Goal: Check status: Check status

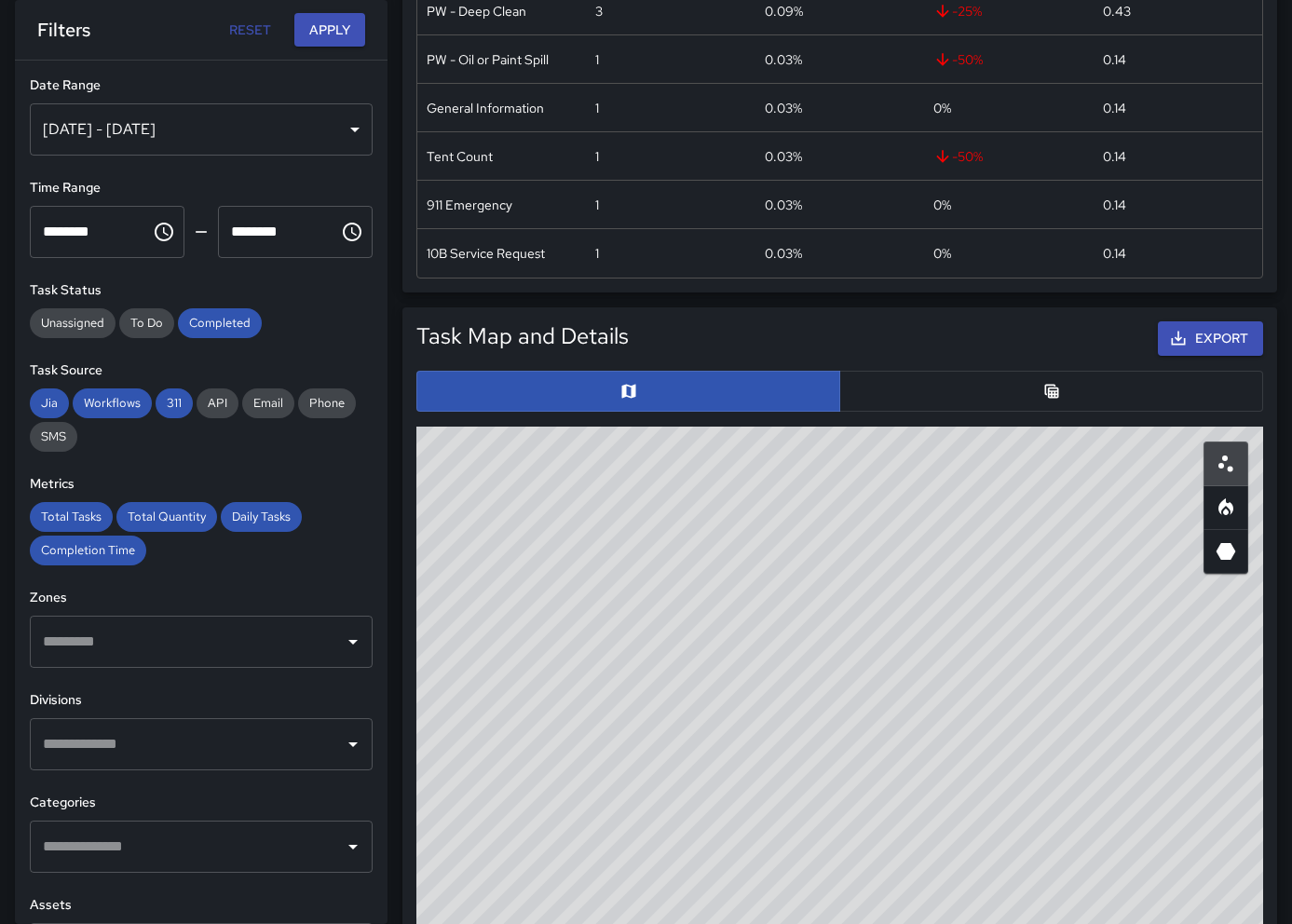
scroll to position [645, 0]
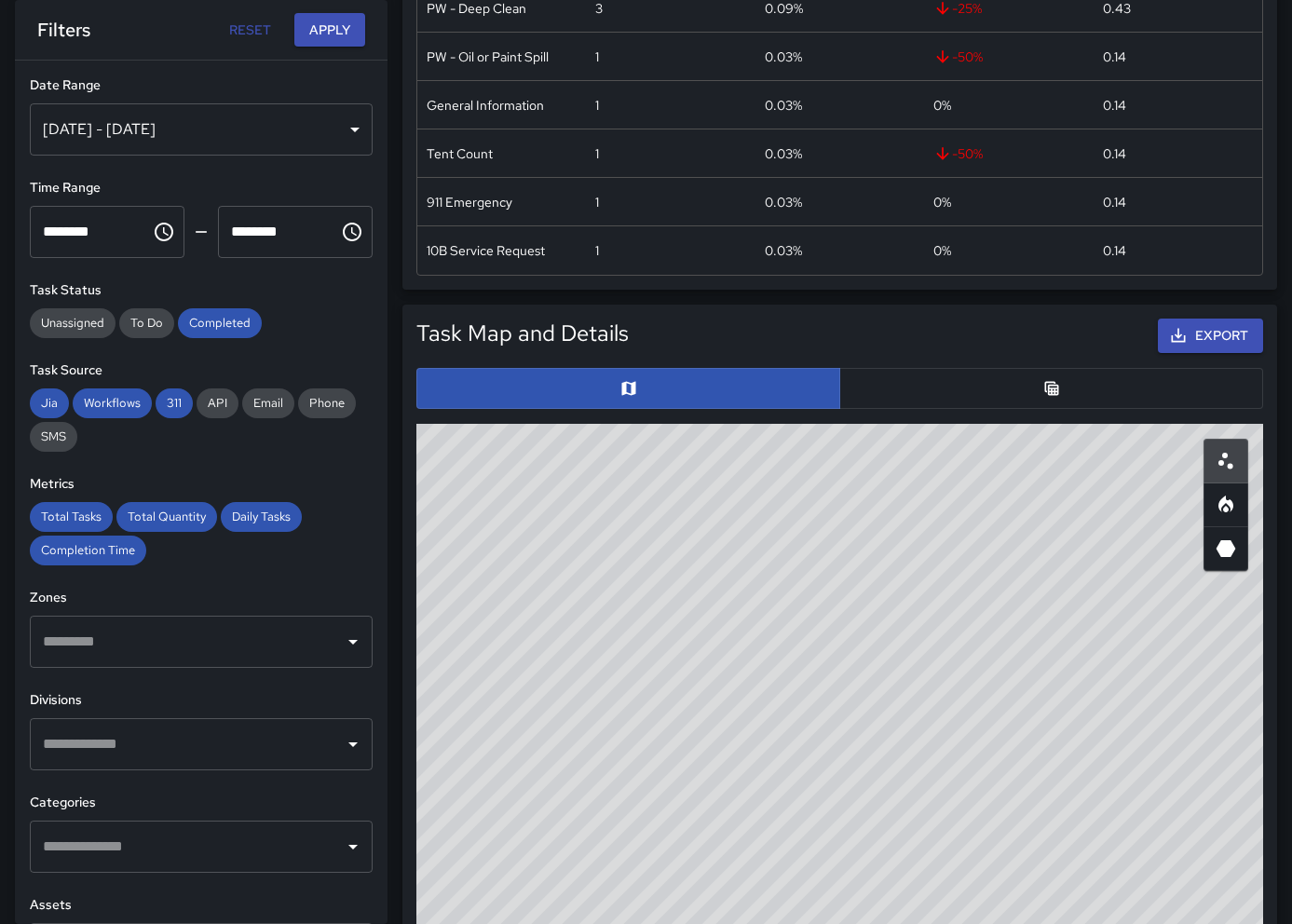
click at [1045, 386] on icon "Table" at bounding box center [1051, 388] width 14 height 14
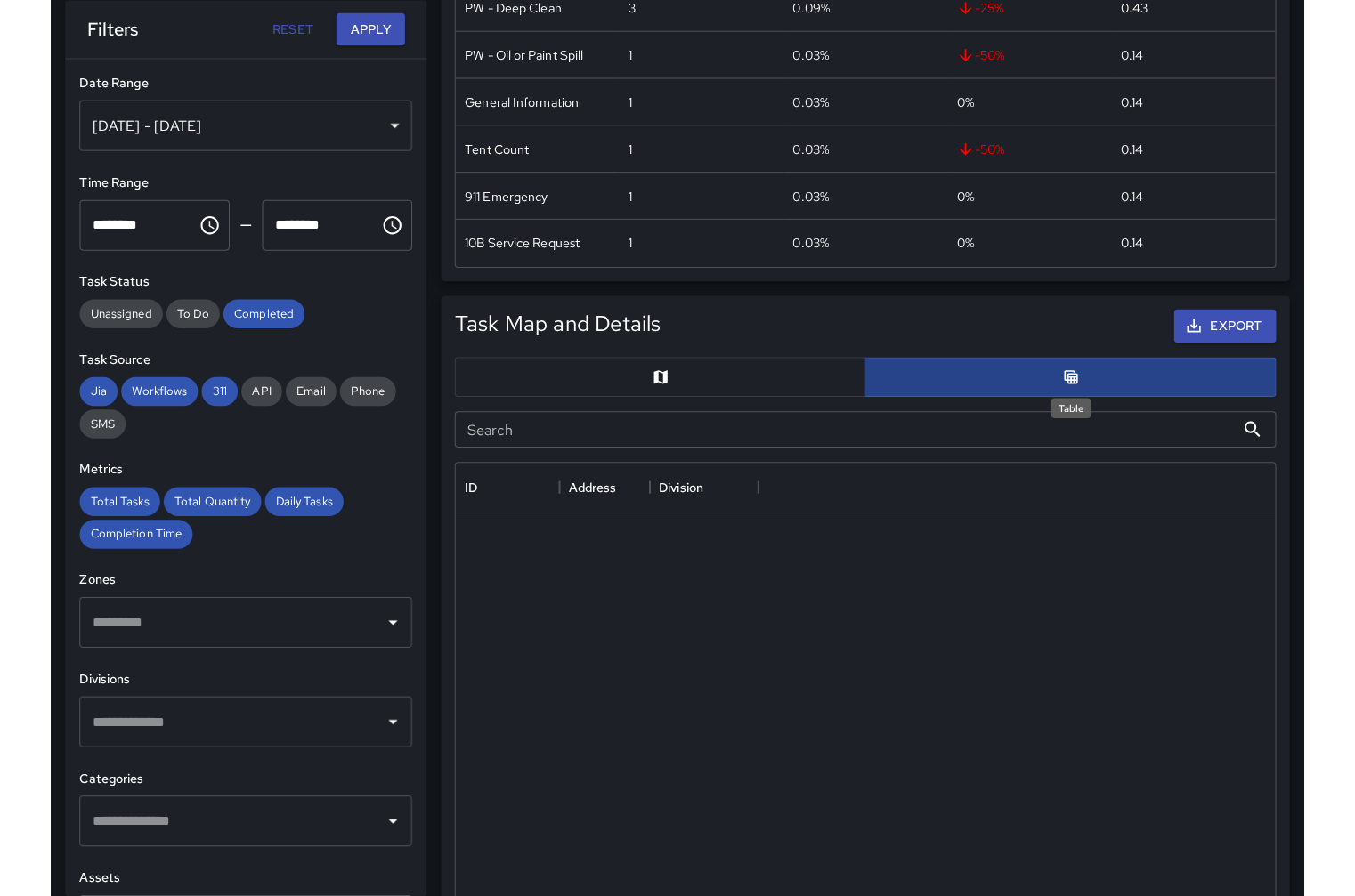
scroll to position [1, 1]
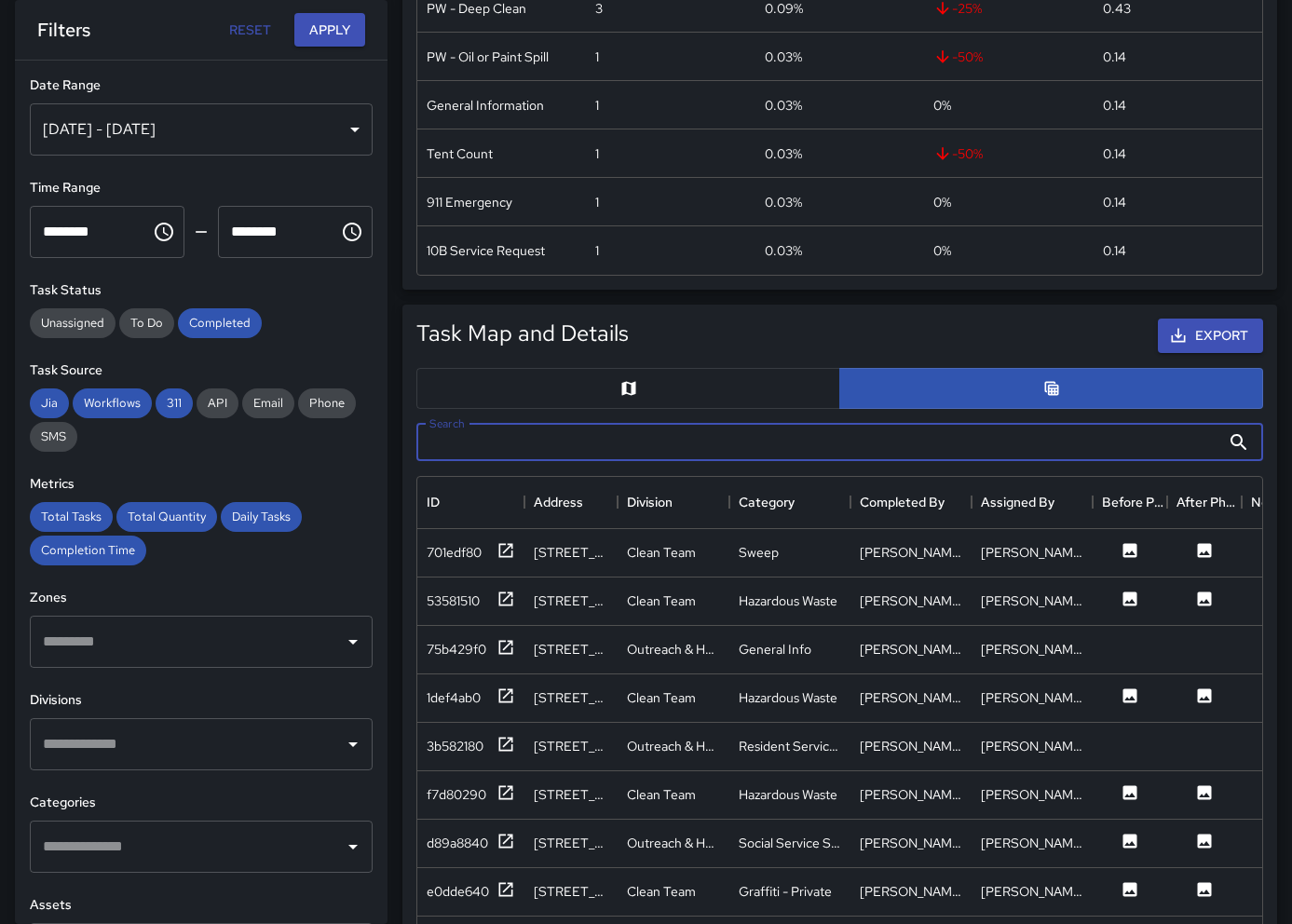
click at [535, 441] on input "Search" at bounding box center [818, 442] width 804 height 38
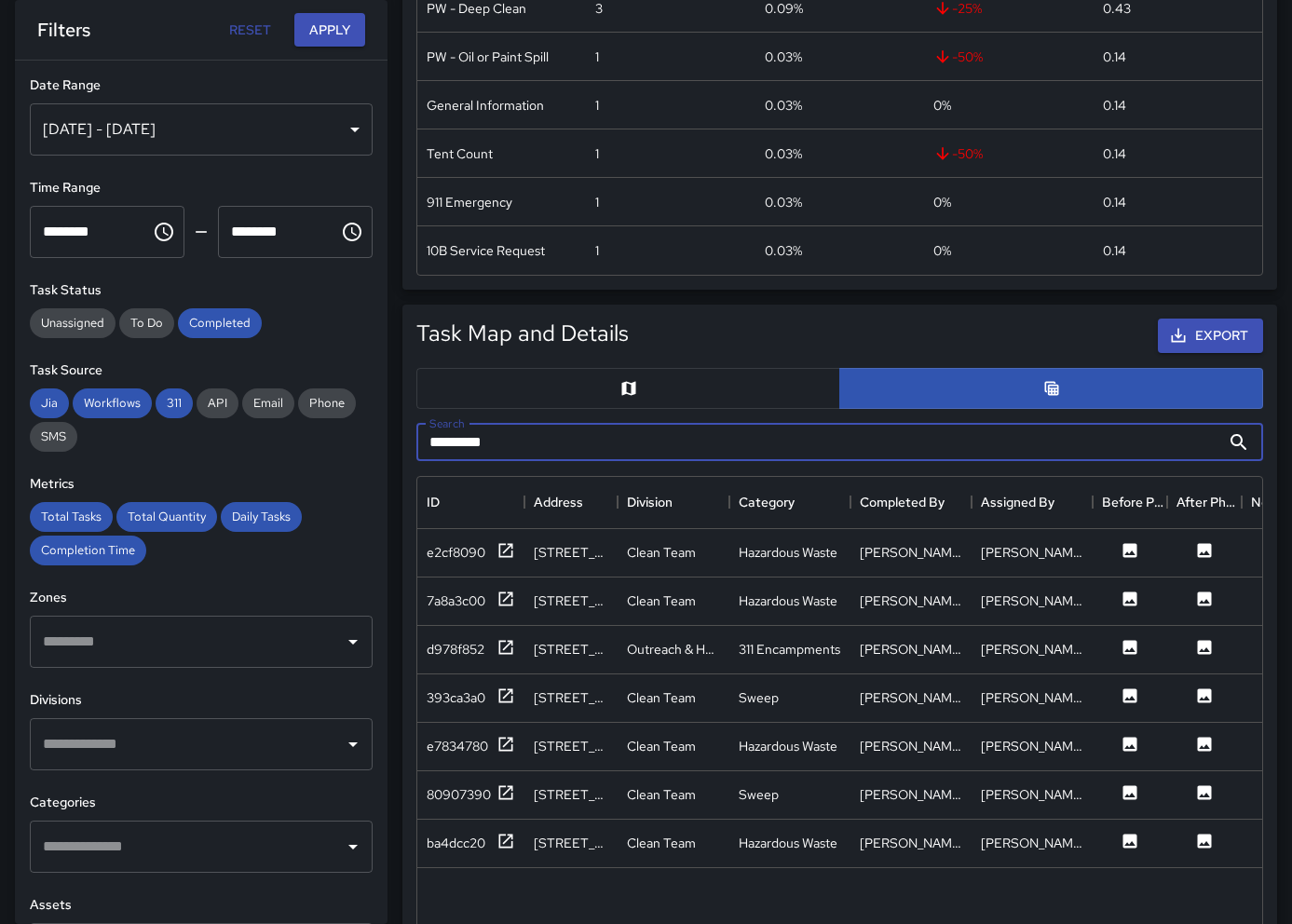
click at [1243, 438] on icon at bounding box center [1239, 442] width 23 height 23
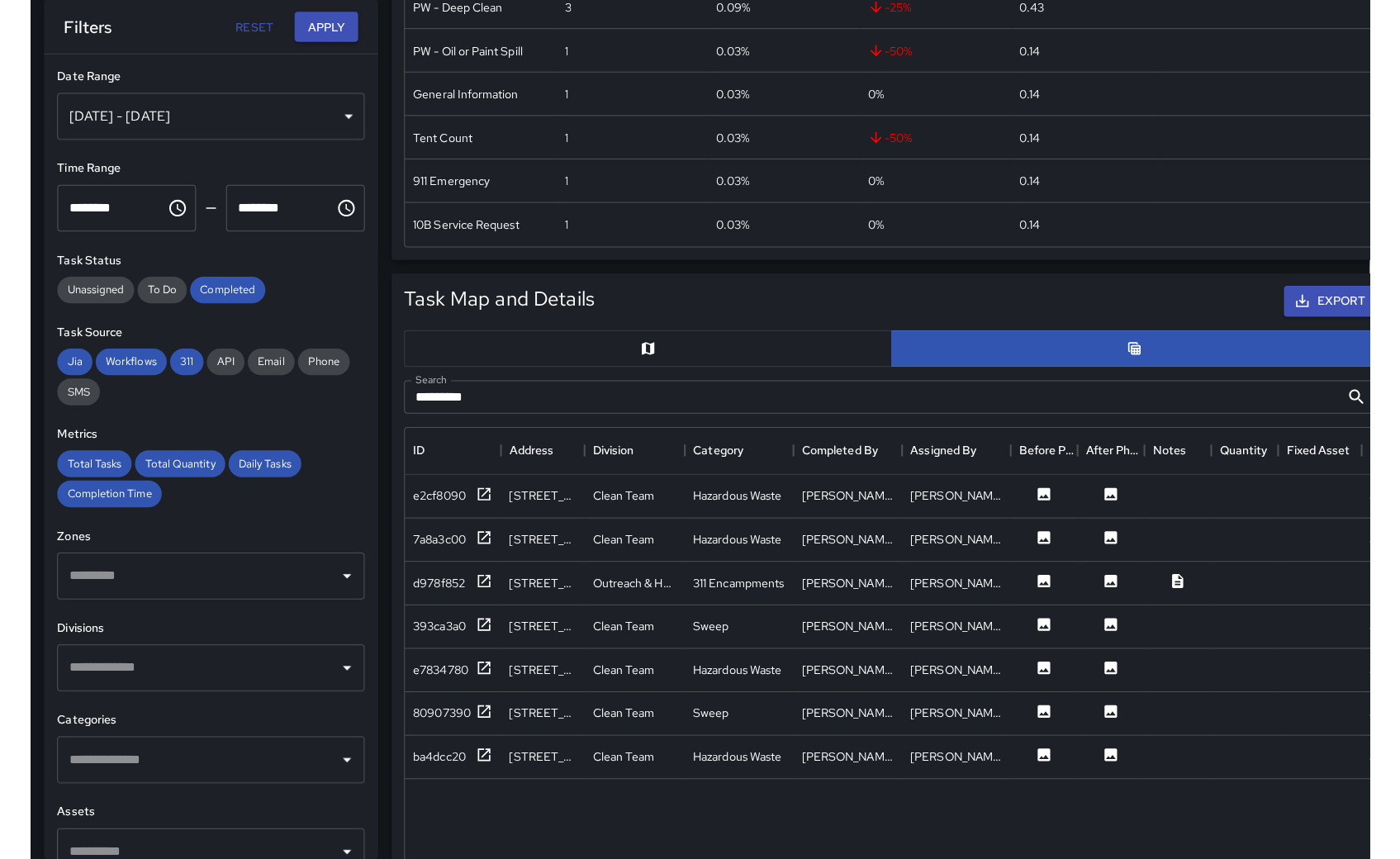
scroll to position [0, 0]
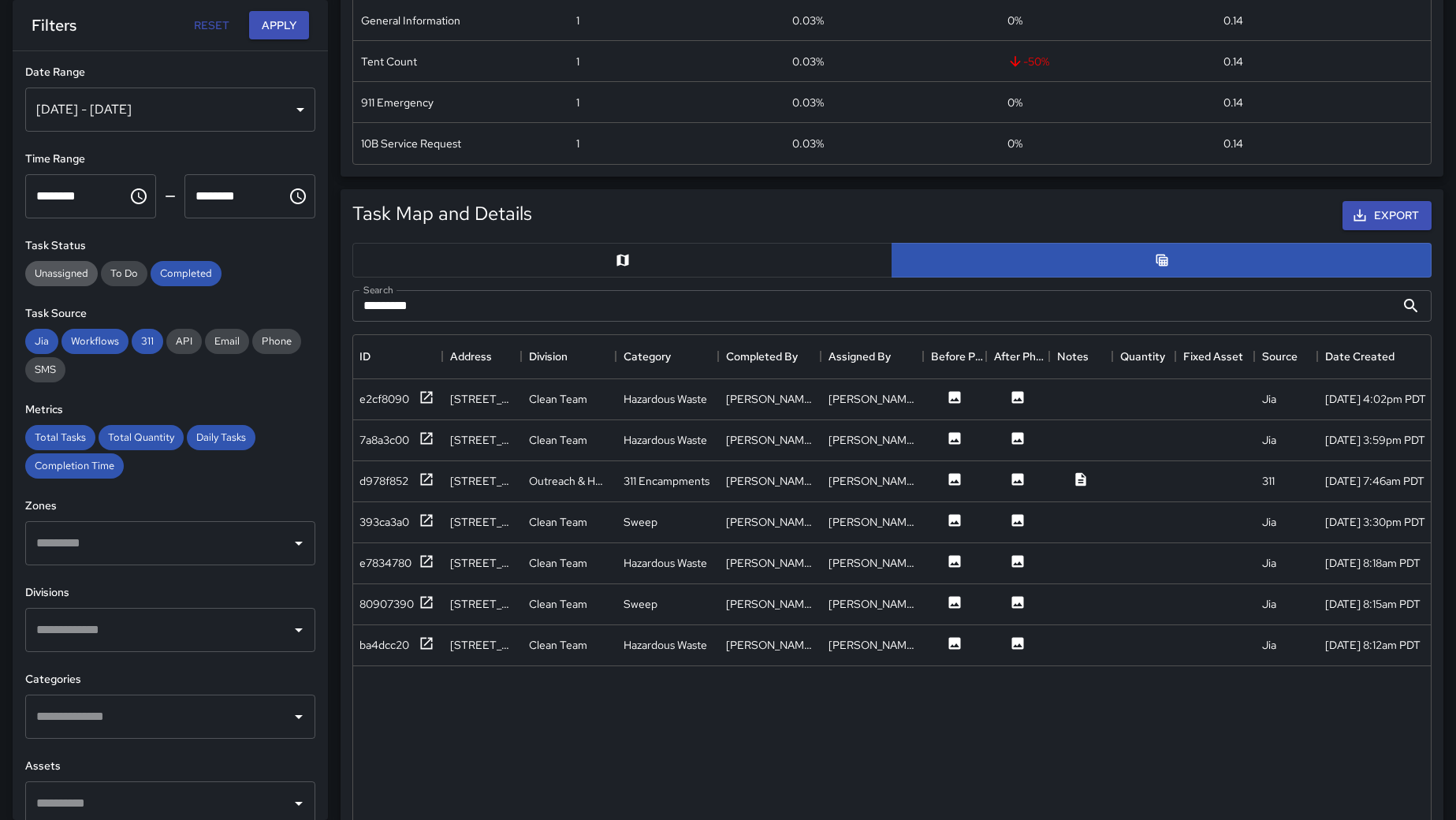
click at [63, 273] on span "Unassigned" at bounding box center [61, 273] width 72 height 14
click at [190, 273] on span "Completed" at bounding box center [186, 273] width 71 height 14
click at [1093, 308] on icon at bounding box center [1411, 306] width 19 height 19
drag, startPoint x: 84, startPoint y: 343, endPoint x: 57, endPoint y: 342, distance: 27.0
click at [83, 342] on span "Workflows" at bounding box center [95, 341] width 67 height 14
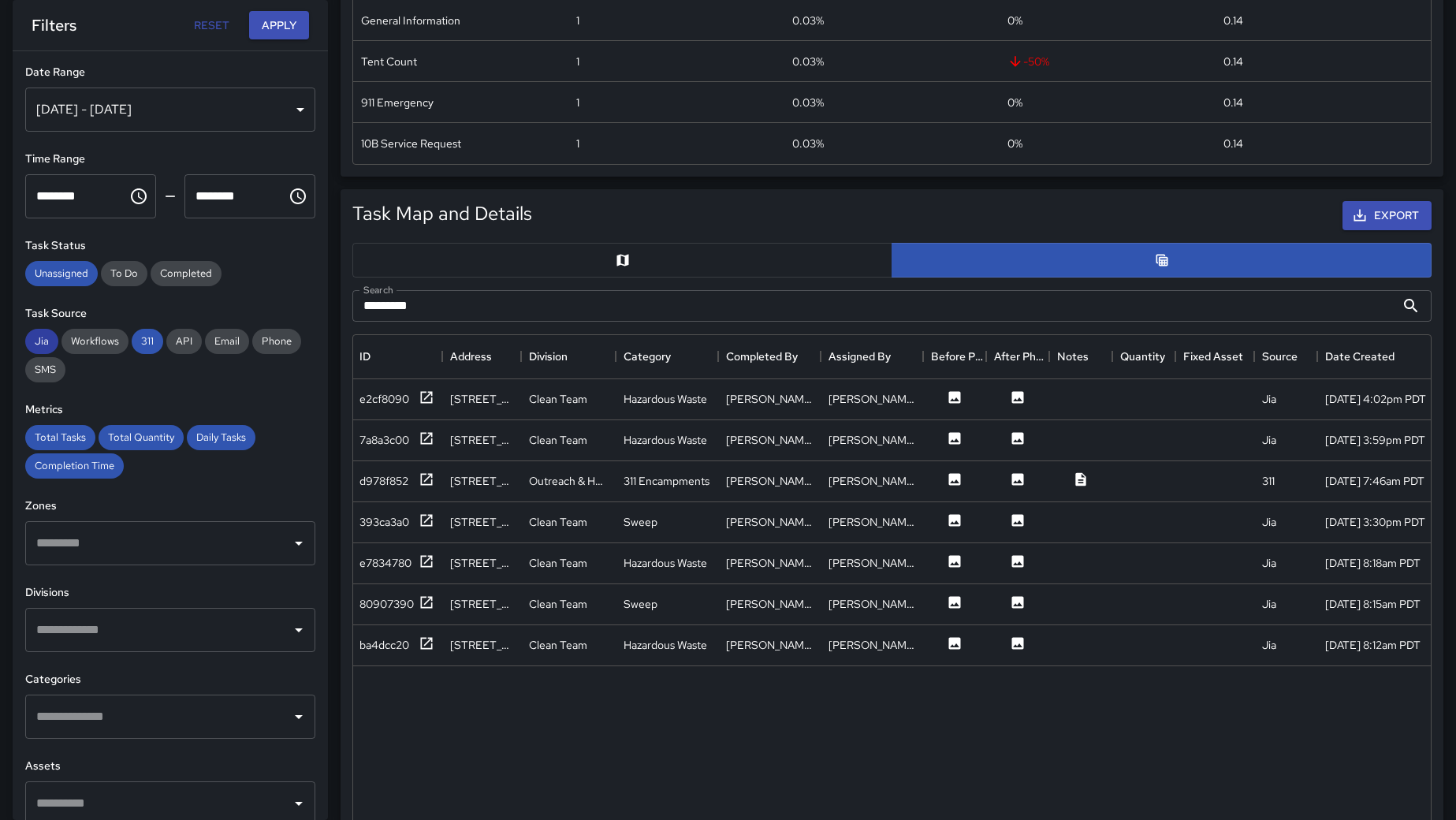
click at [33, 341] on span "Jia" at bounding box center [42, 341] width 33 height 14
click at [123, 271] on span "To Do" at bounding box center [124, 273] width 46 height 14
click at [284, 25] on button "Apply" at bounding box center [279, 26] width 60 height 29
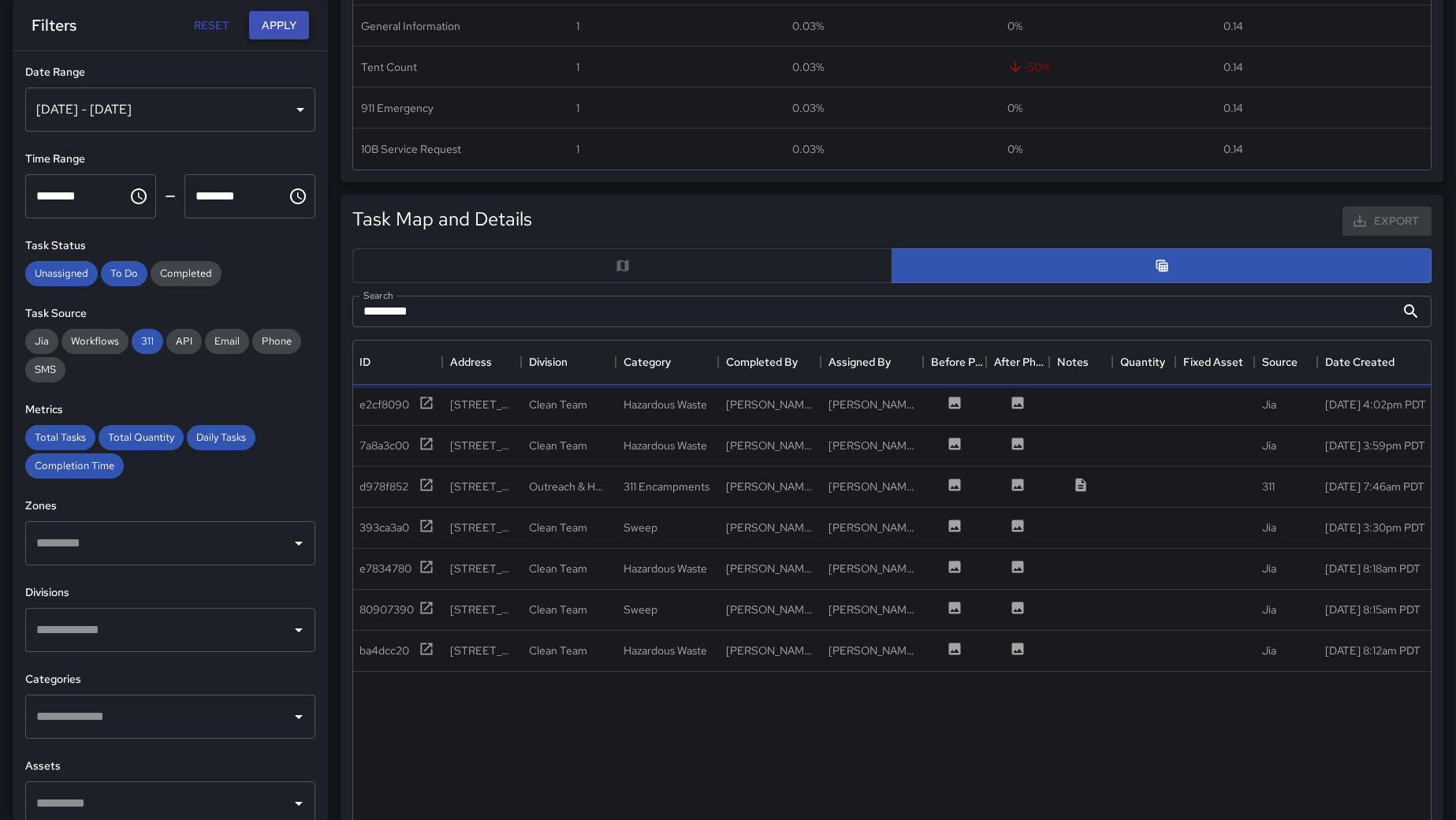
scroll to position [607, 0]
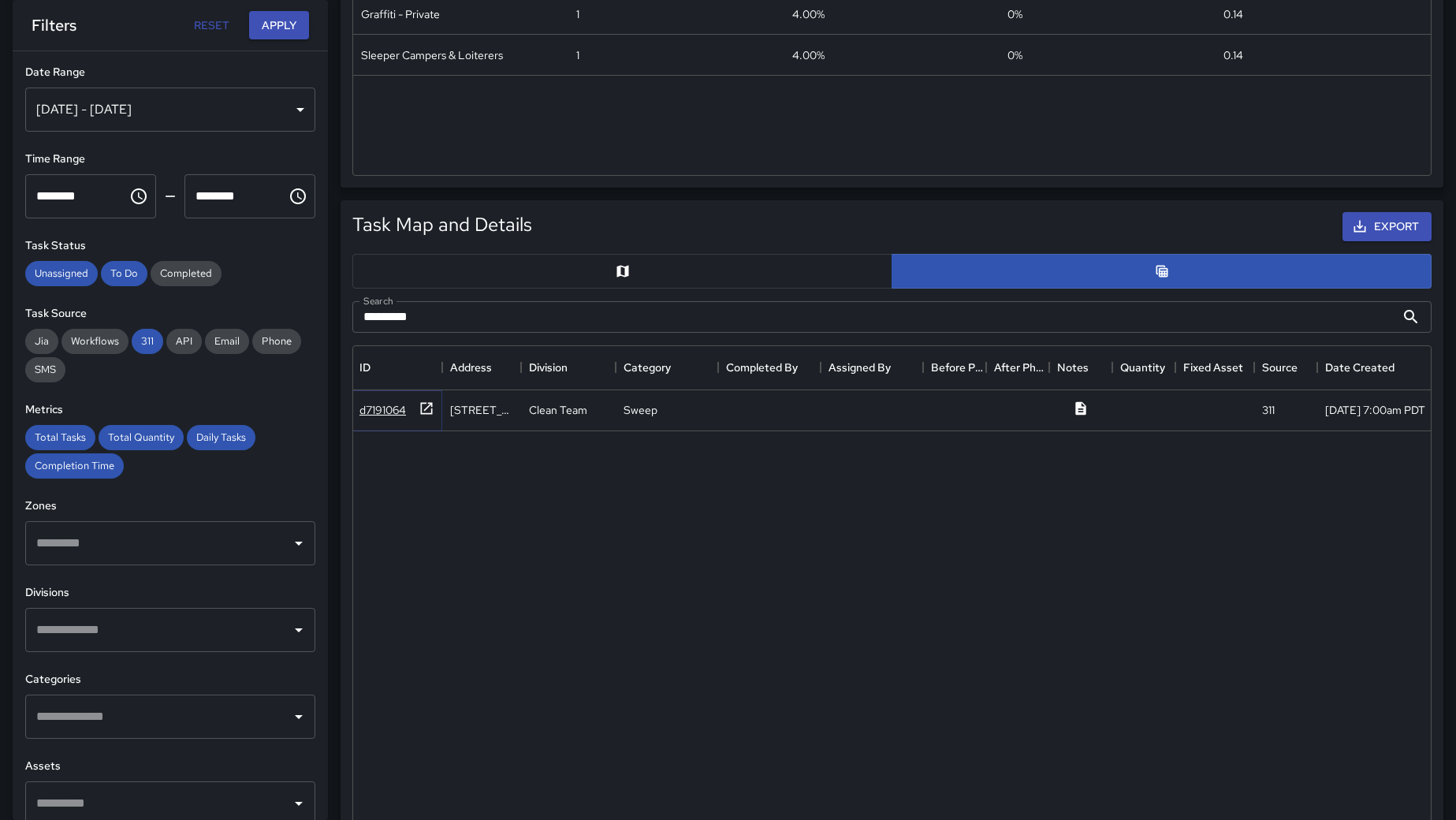
click at [389, 411] on div "d7191064" at bounding box center [382, 410] width 46 height 16
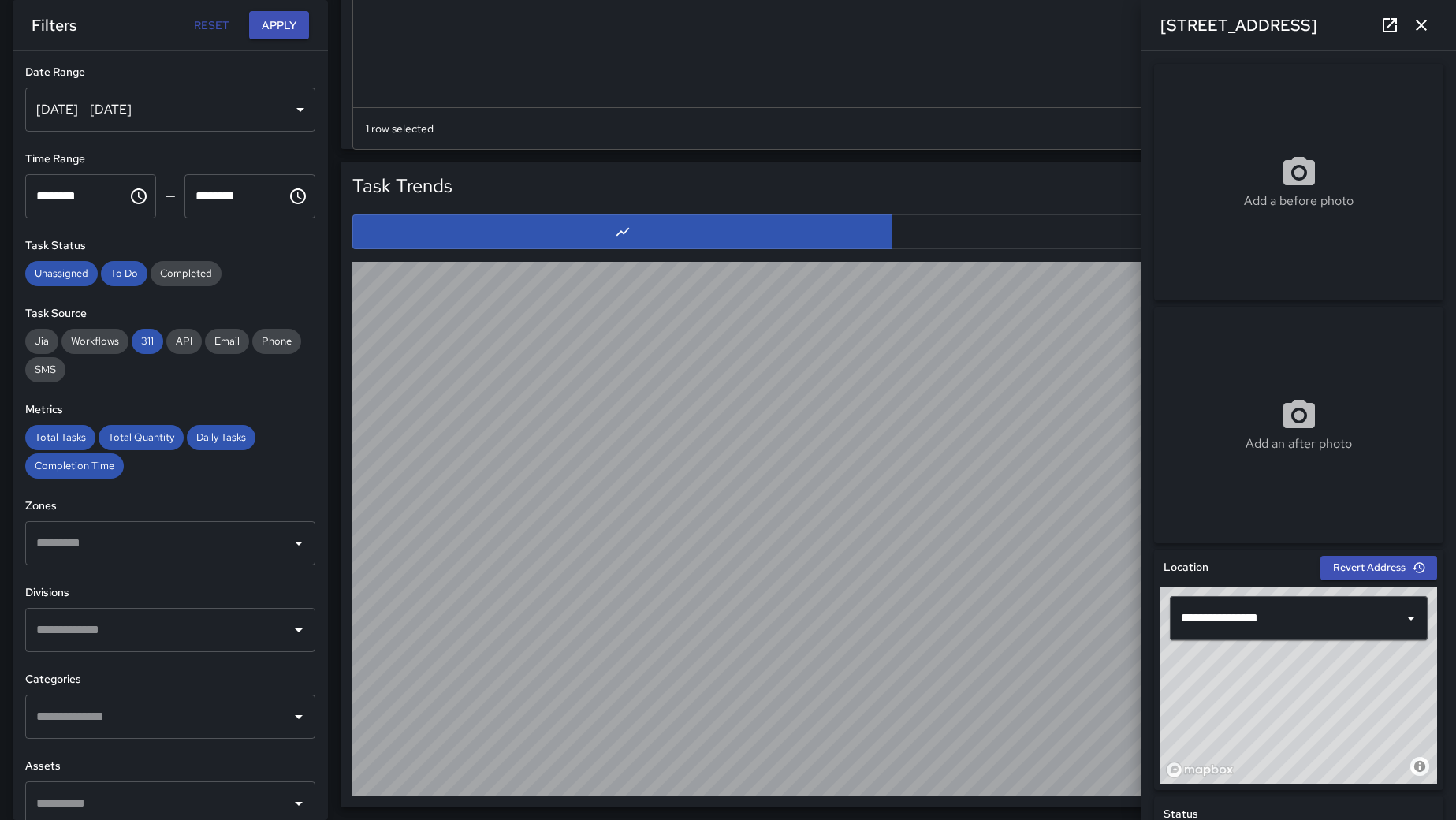
scroll to position [1429, 0]
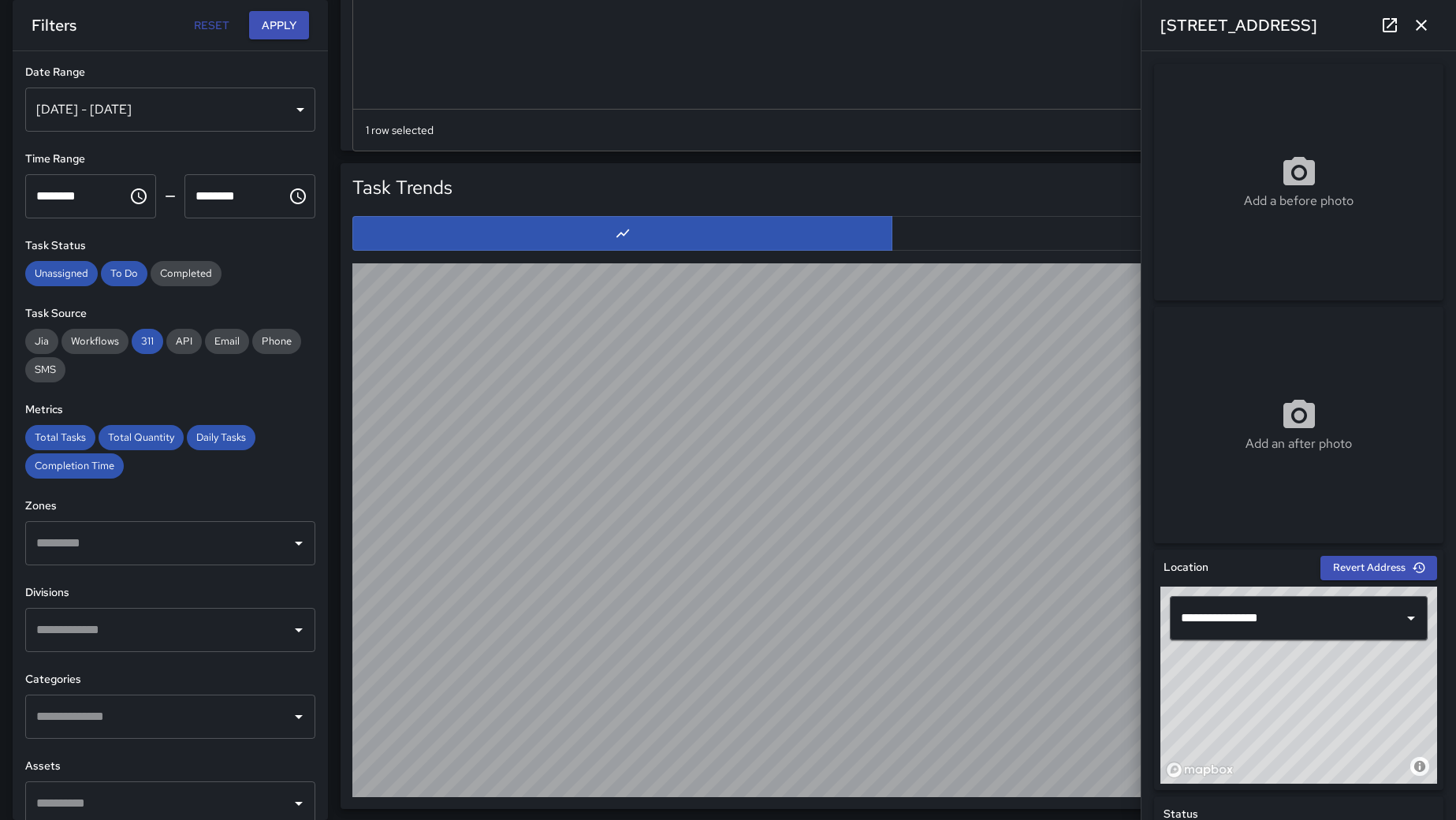
click at [1093, 29] on icon at bounding box center [1390, 26] width 19 height 19
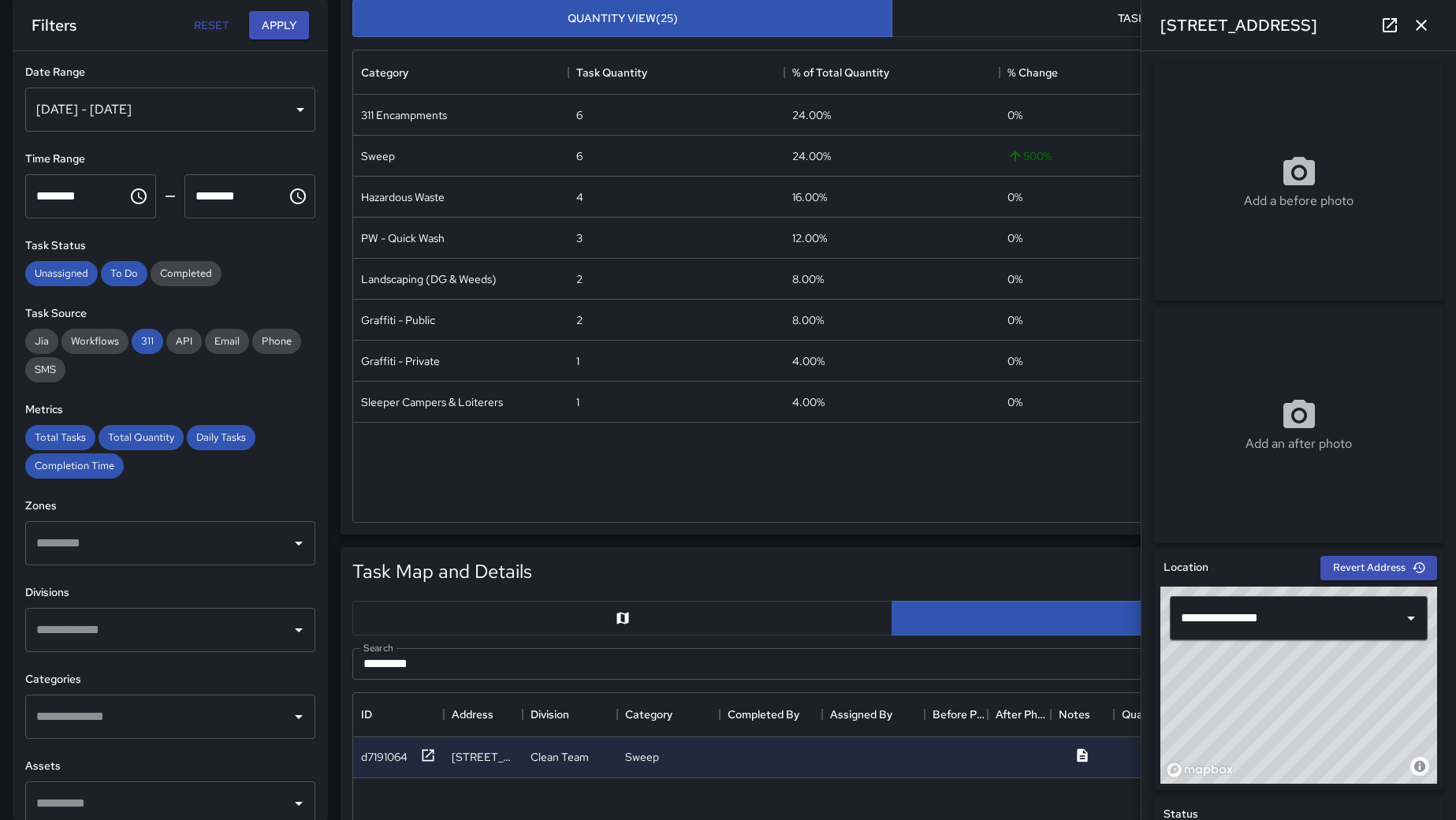
scroll to position [198, 0]
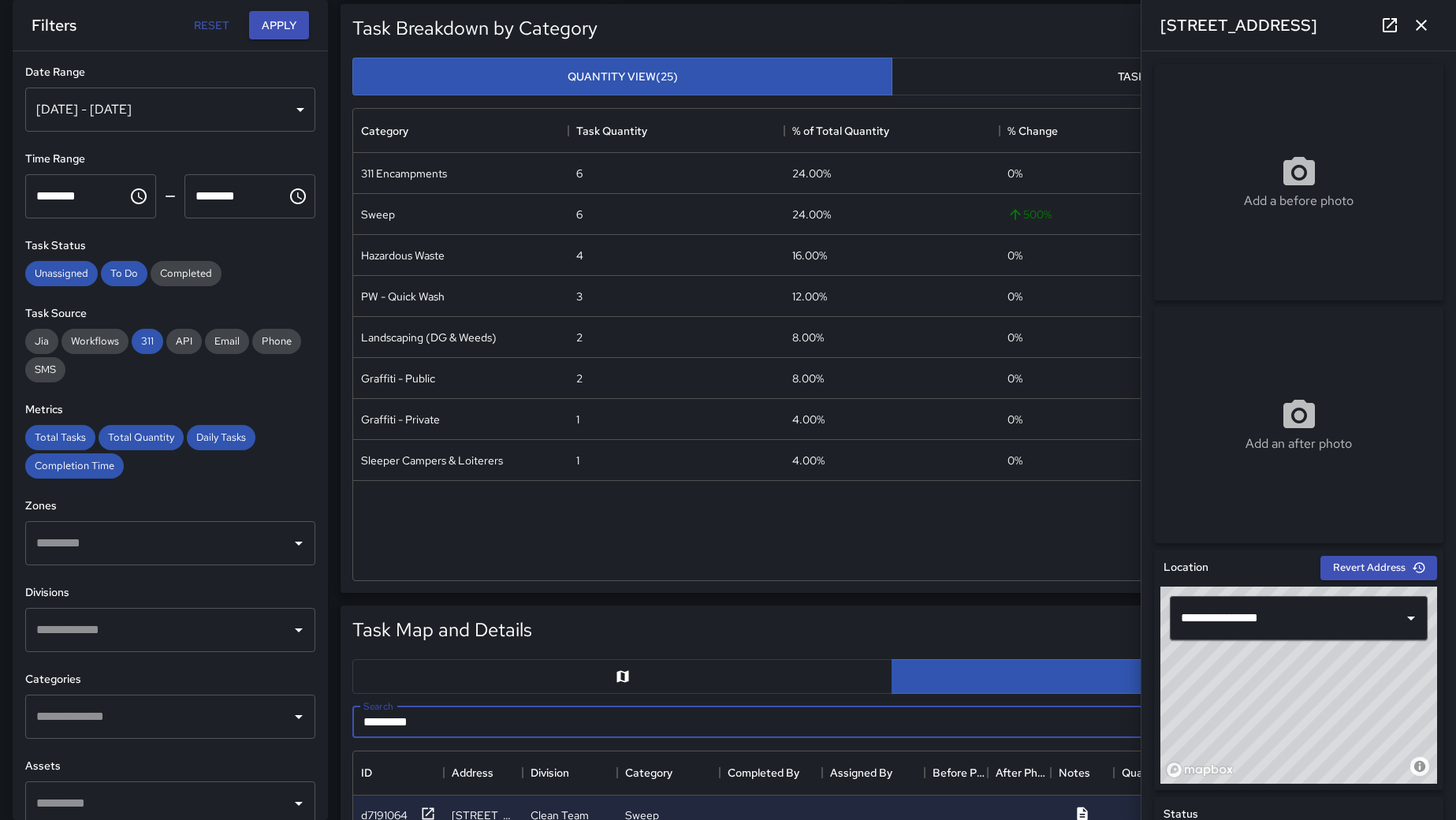
click at [373, 724] on input "*********" at bounding box center [874, 723] width 1043 height 32
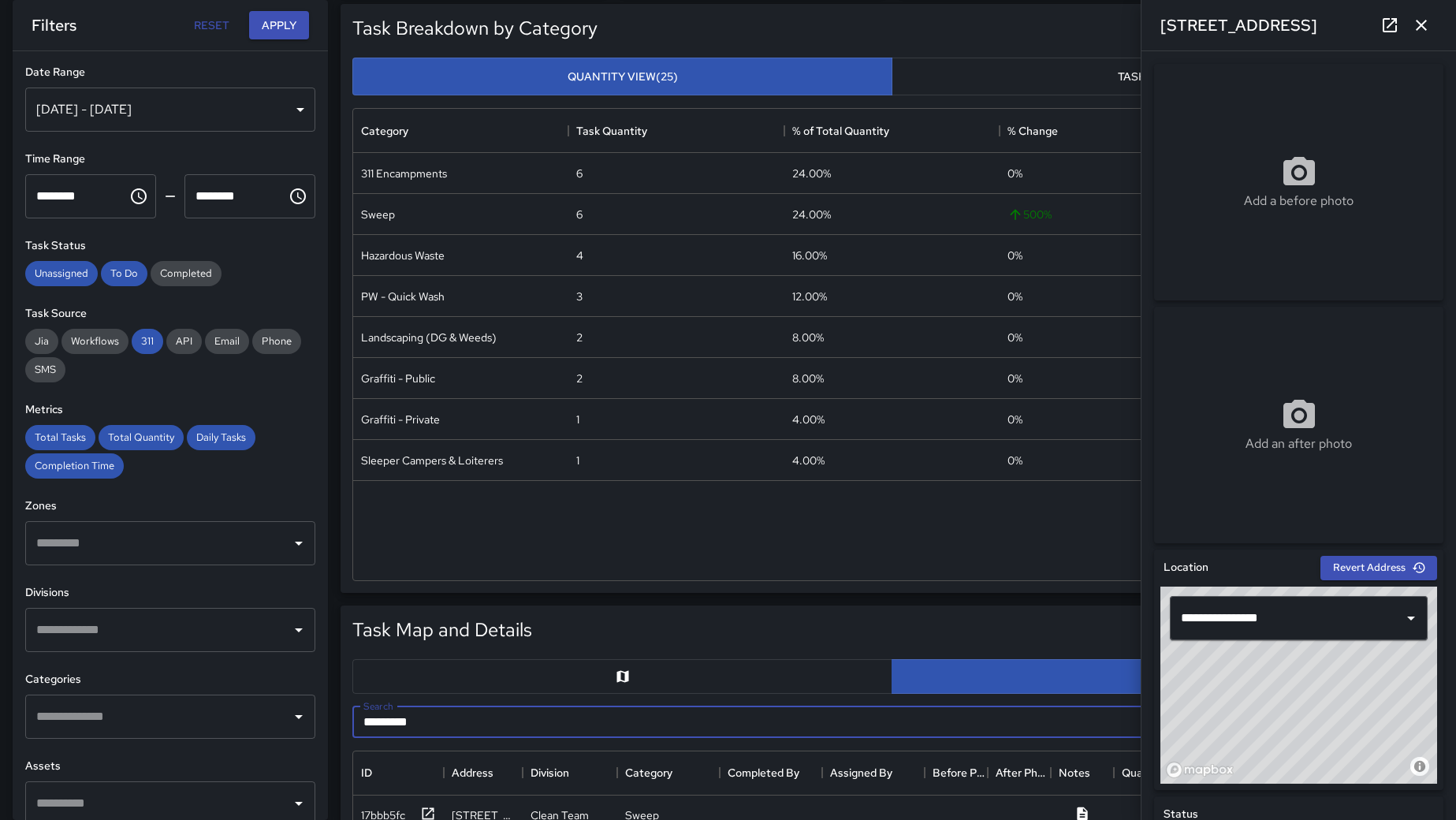
type input "*********"
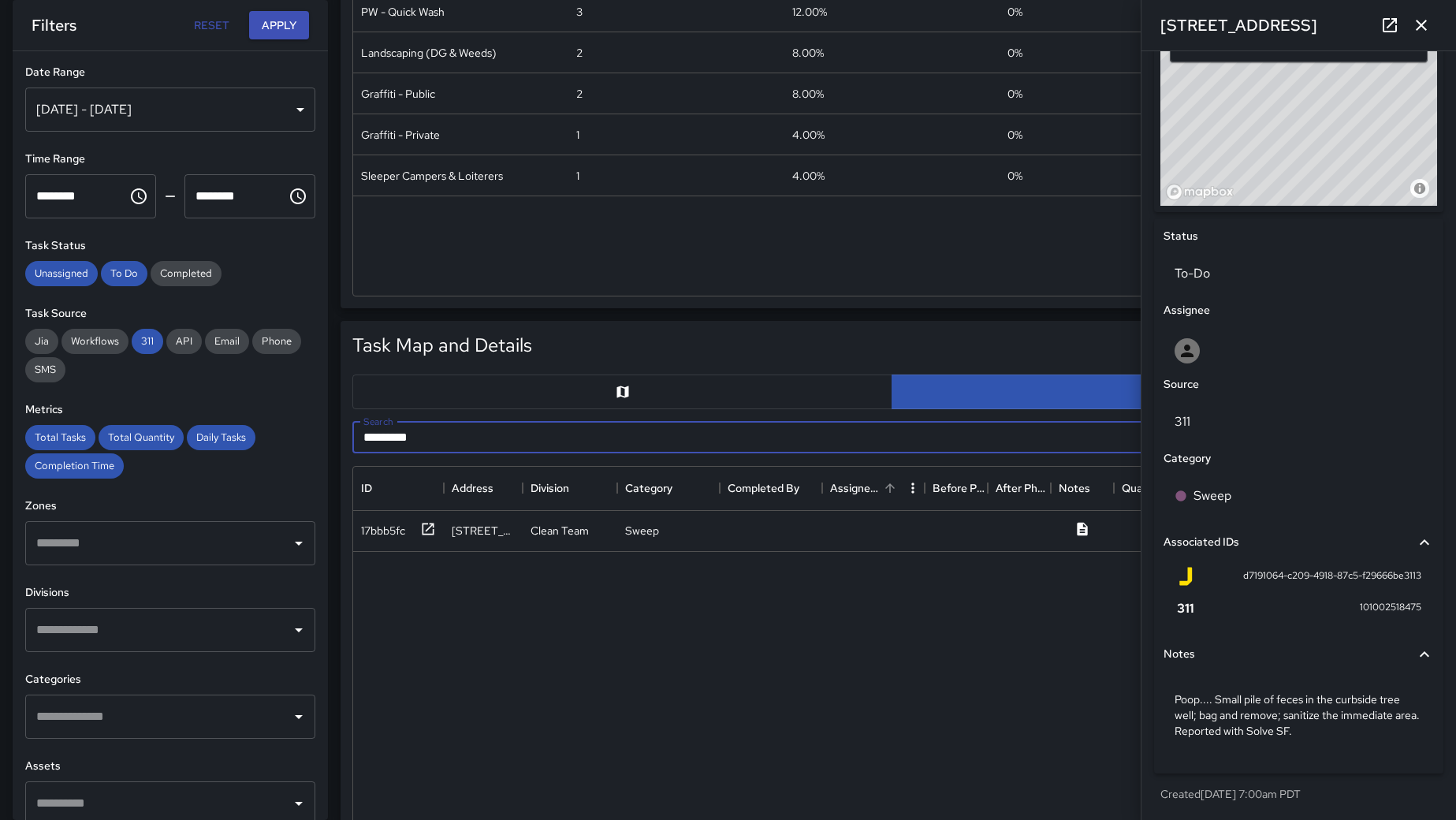
scroll to position [493, 0]
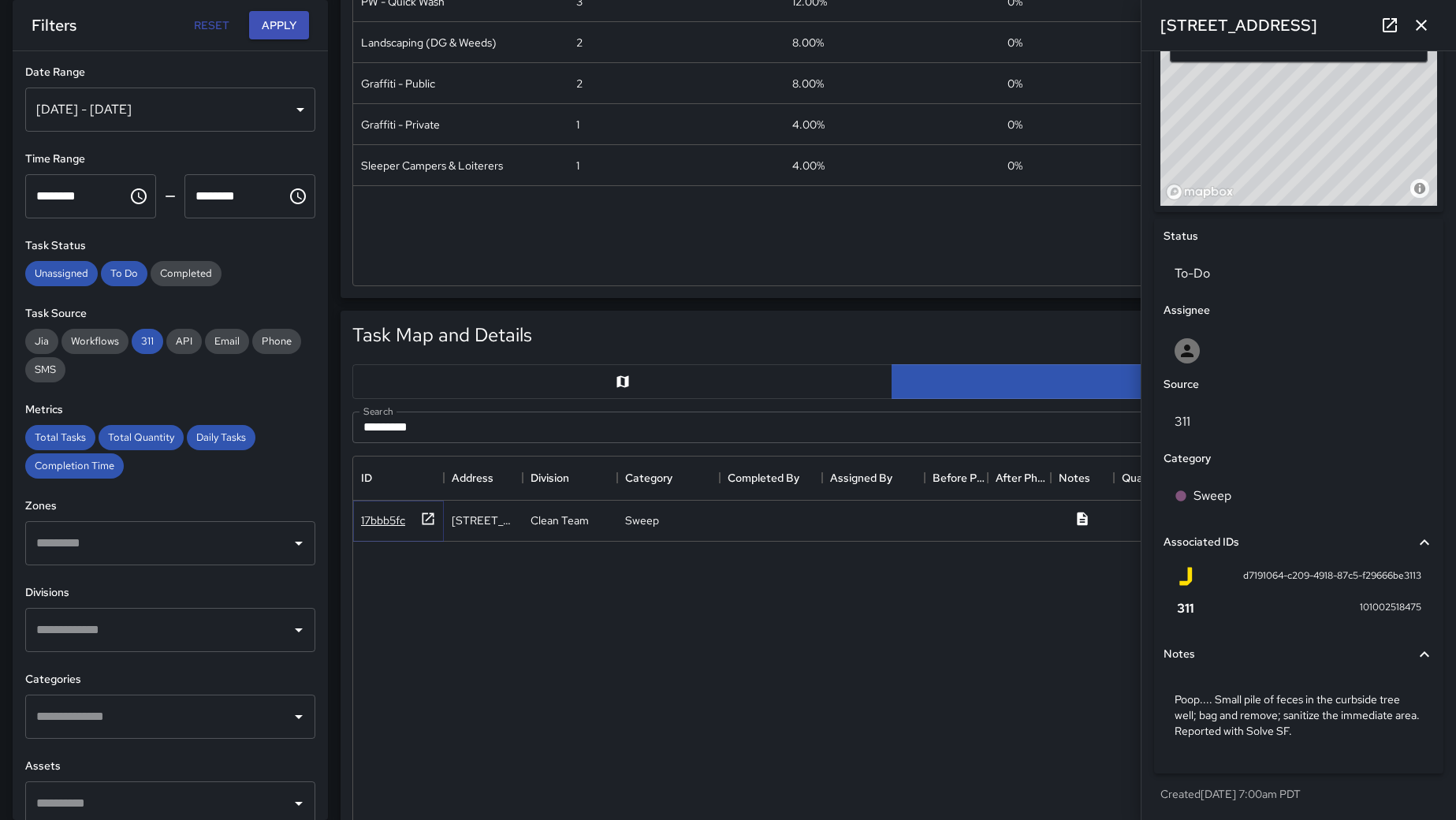
click at [427, 519] on icon at bounding box center [429, 518] width 12 height 12
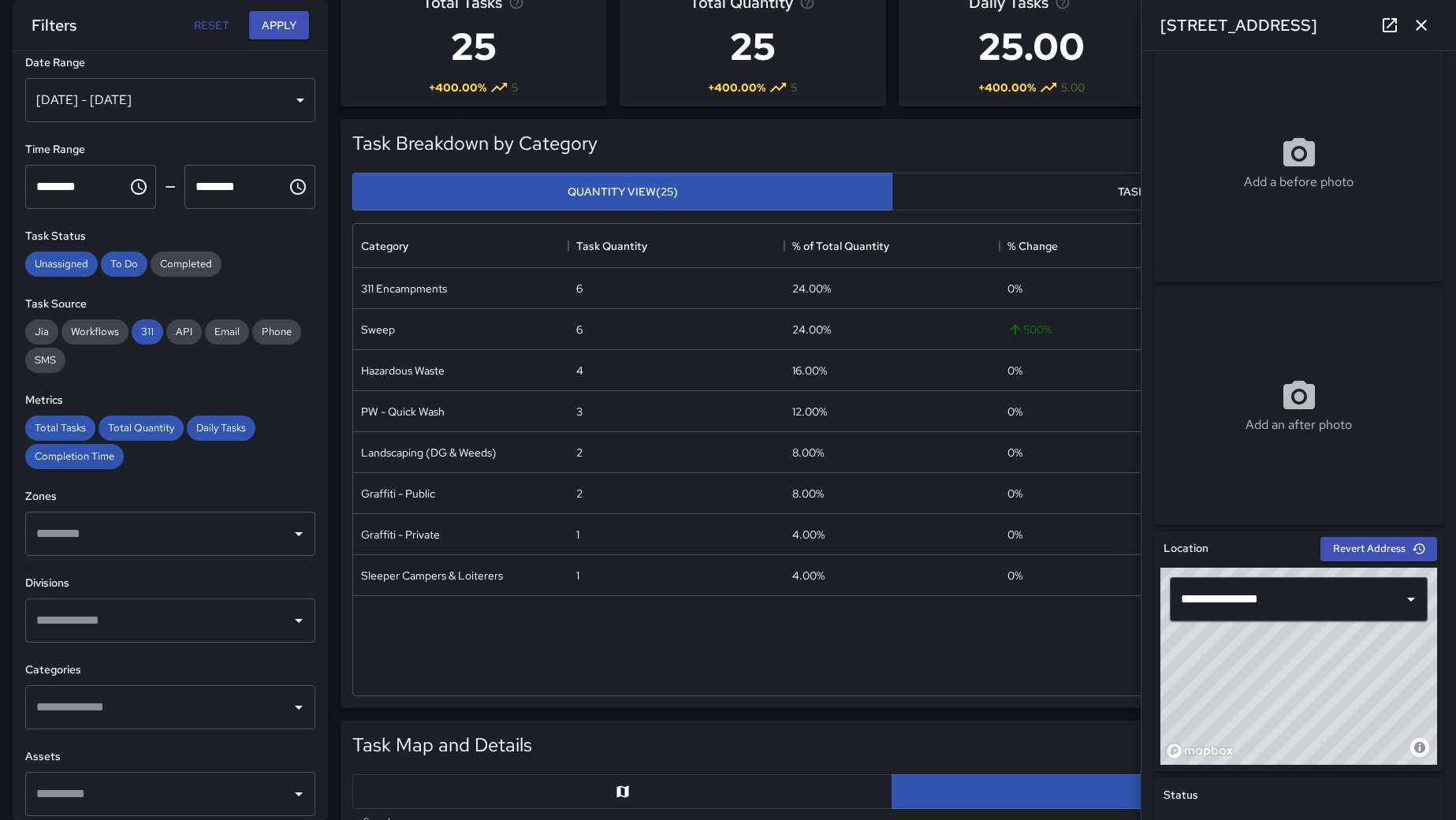
scroll to position [0, 0]
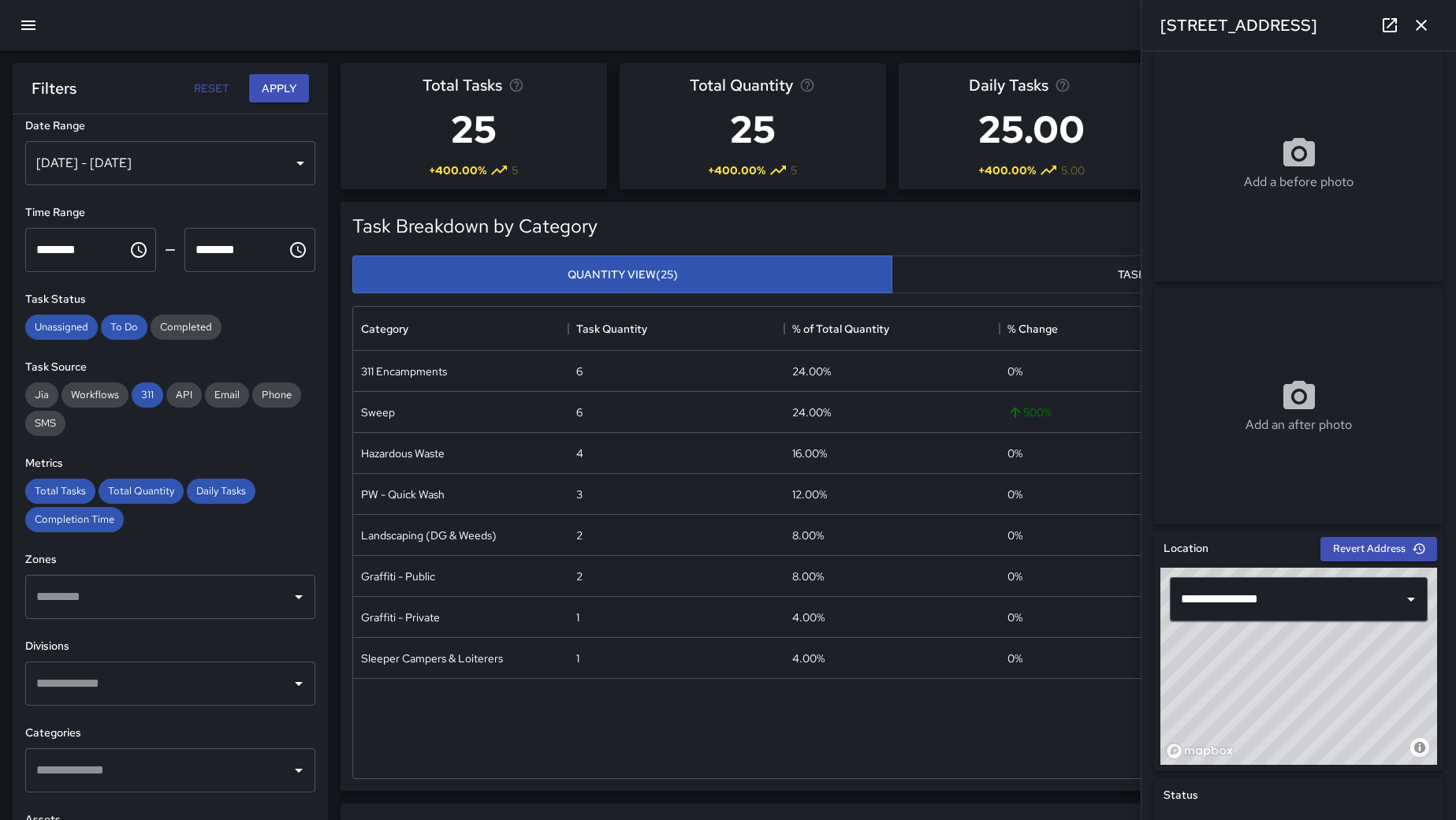
click at [34, 29] on icon "button" at bounding box center [29, 26] width 19 height 19
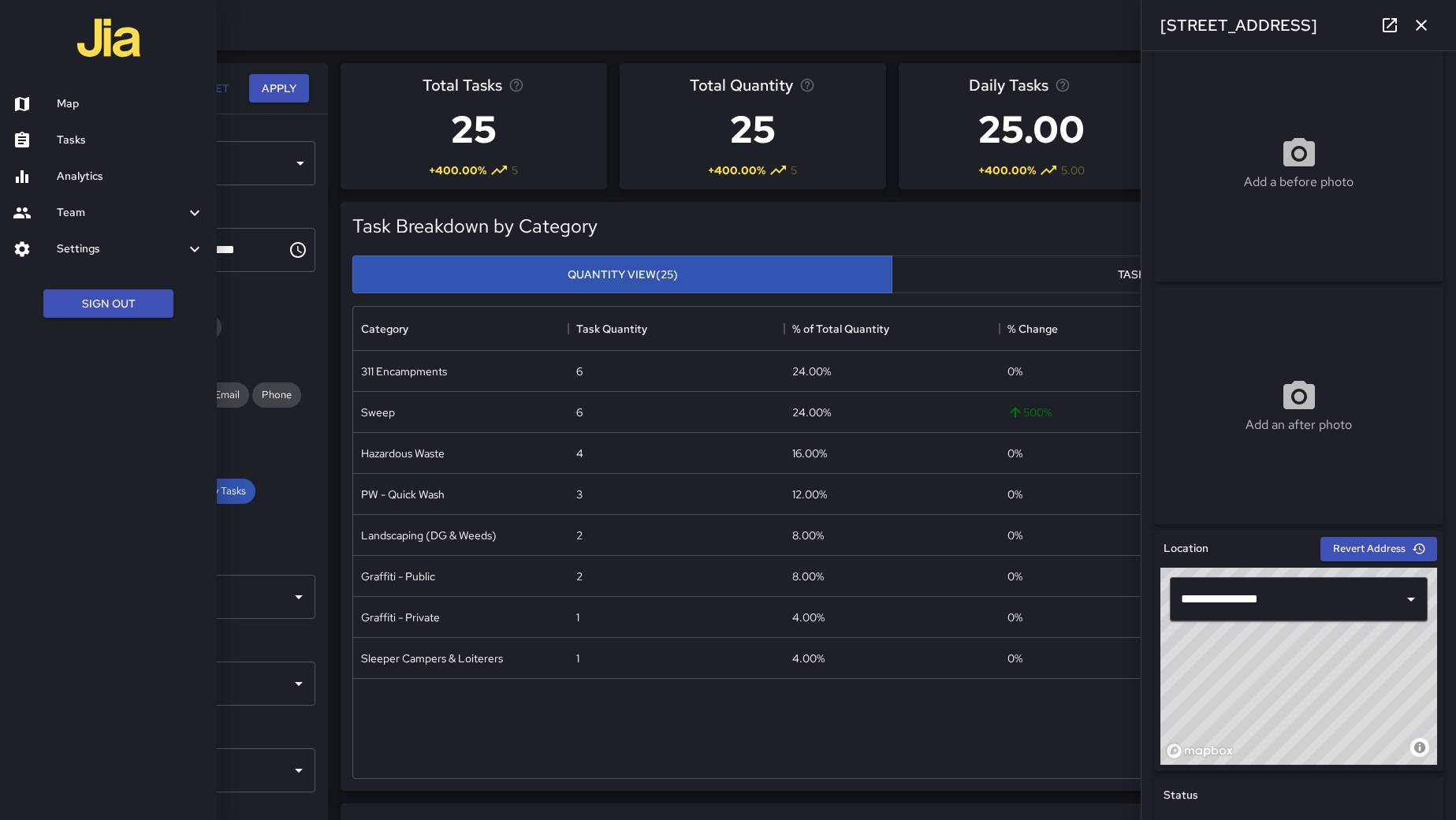
click at [81, 104] on h6 "Map" at bounding box center [130, 104] width 147 height 18
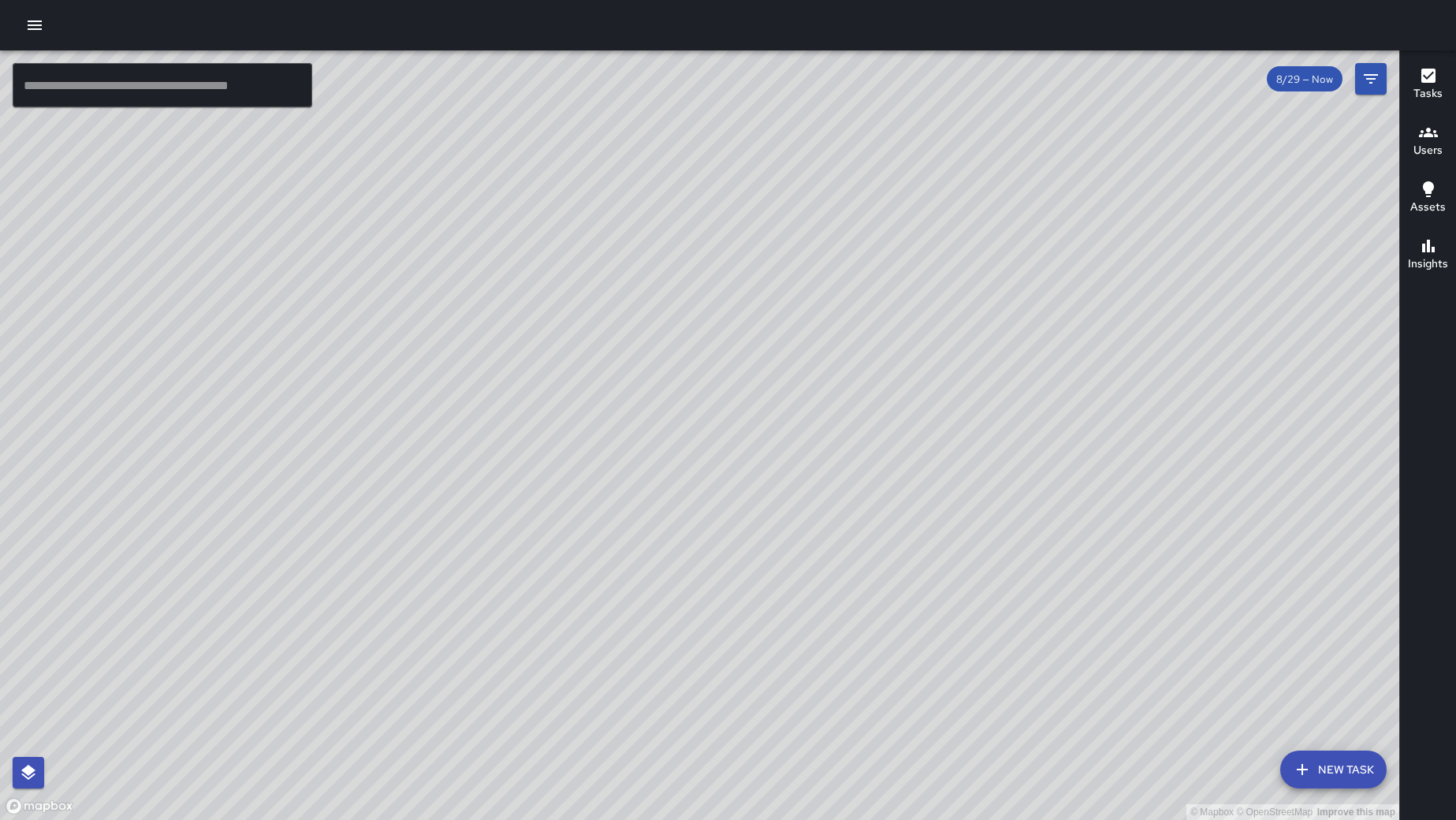
click at [800, 474] on div "© Mapbox © OpenStreetMap Improve this map" at bounding box center [699, 435] width 1399 height 770
drag, startPoint x: 800, startPoint y: 474, endPoint x: 777, endPoint y: 475, distance: 23.0
click at [800, 474] on div "© Mapbox © OpenStreetMap Improve this map" at bounding box center [699, 435] width 1399 height 770
click at [558, 619] on div "© Mapbox © OpenStreetMap Improve this map" at bounding box center [699, 435] width 1399 height 770
click at [558, 618] on div "© Mapbox © OpenStreetMap Improve this map" at bounding box center [699, 435] width 1399 height 770
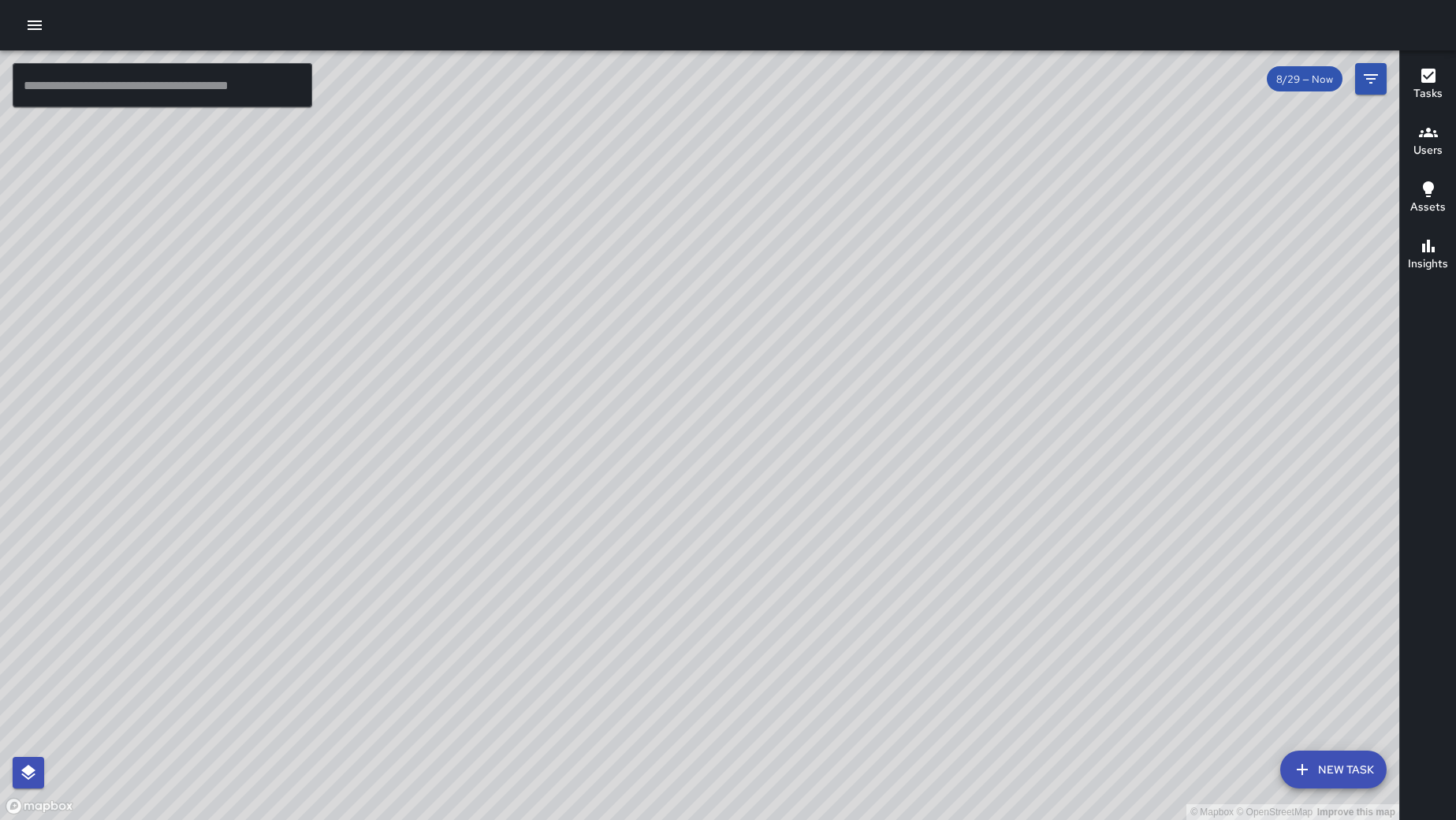
drag, startPoint x: 534, startPoint y: 613, endPoint x: 789, endPoint y: 384, distance: 342.7
click at [789, 385] on div "© Mapbox © OpenStreetMap Improve this map" at bounding box center [699, 435] width 1399 height 770
drag, startPoint x: 1035, startPoint y: 390, endPoint x: 618, endPoint y: 699, distance: 519.0
click at [618, 702] on div "© Mapbox © OpenStreetMap Improve this map" at bounding box center [699, 435] width 1399 height 770
click at [717, 348] on div "© Mapbox © OpenStreetMap Improve this map" at bounding box center [699, 435] width 1399 height 770
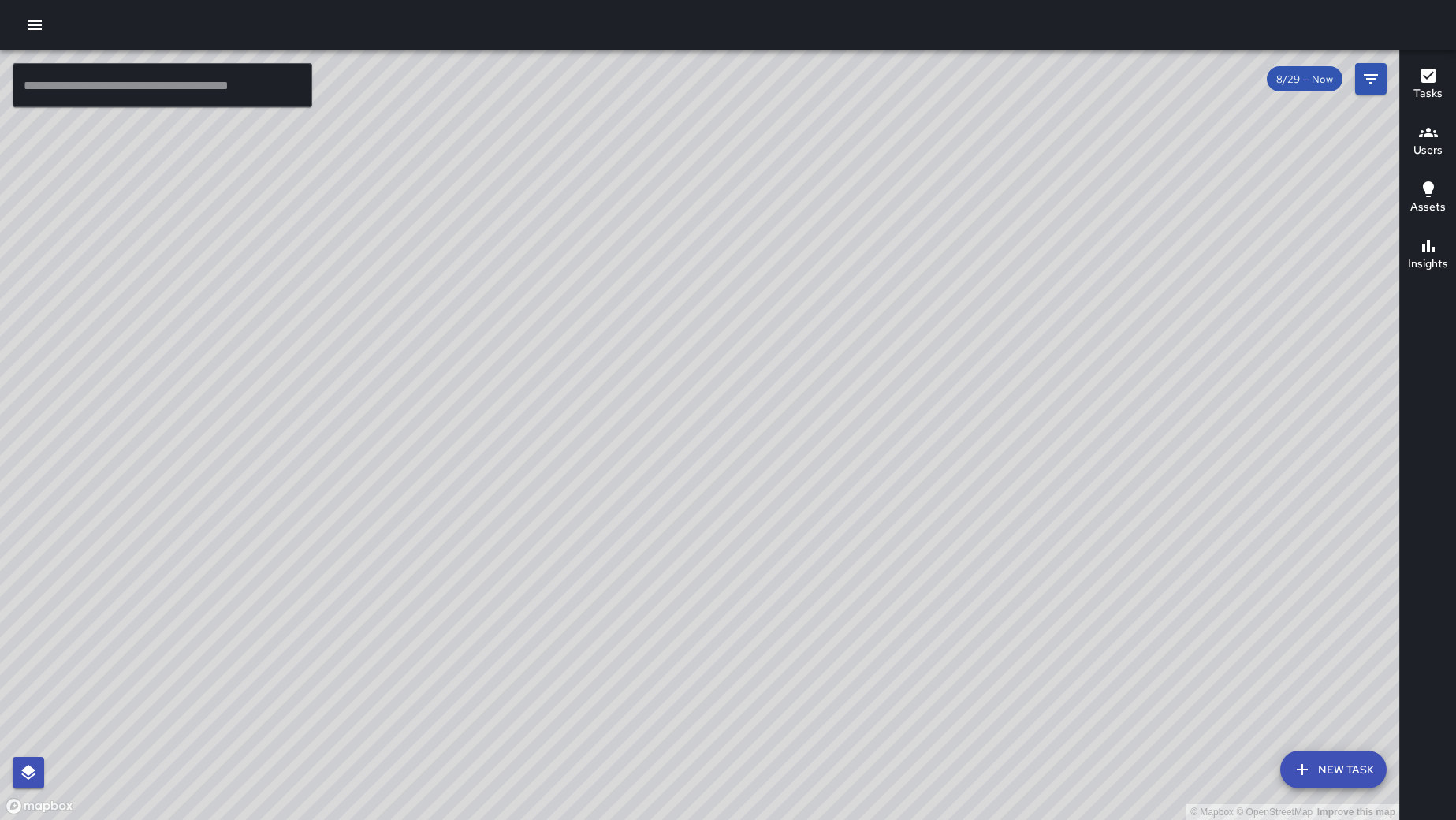
click at [716, 348] on div "© Mapbox © OpenStreetMap Improve this map" at bounding box center [699, 435] width 1399 height 770
drag, startPoint x: 974, startPoint y: 279, endPoint x: 1008, endPoint y: 429, distance: 153.8
click at [1008, 429] on div "© Mapbox © OpenStreetMap Improve this map" at bounding box center [699, 435] width 1399 height 770
